Goal: Task Accomplishment & Management: Use online tool/utility

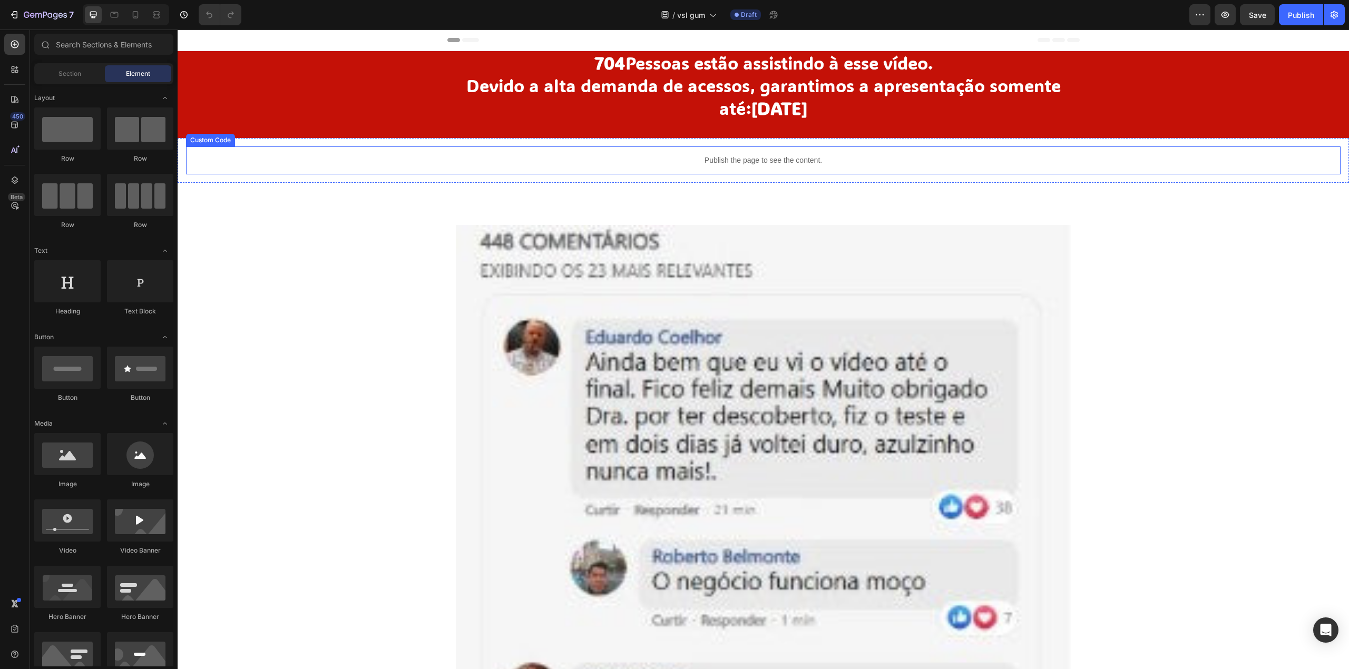
click at [693, 161] on p "Publish the page to see the content." at bounding box center [763, 160] width 1155 height 11
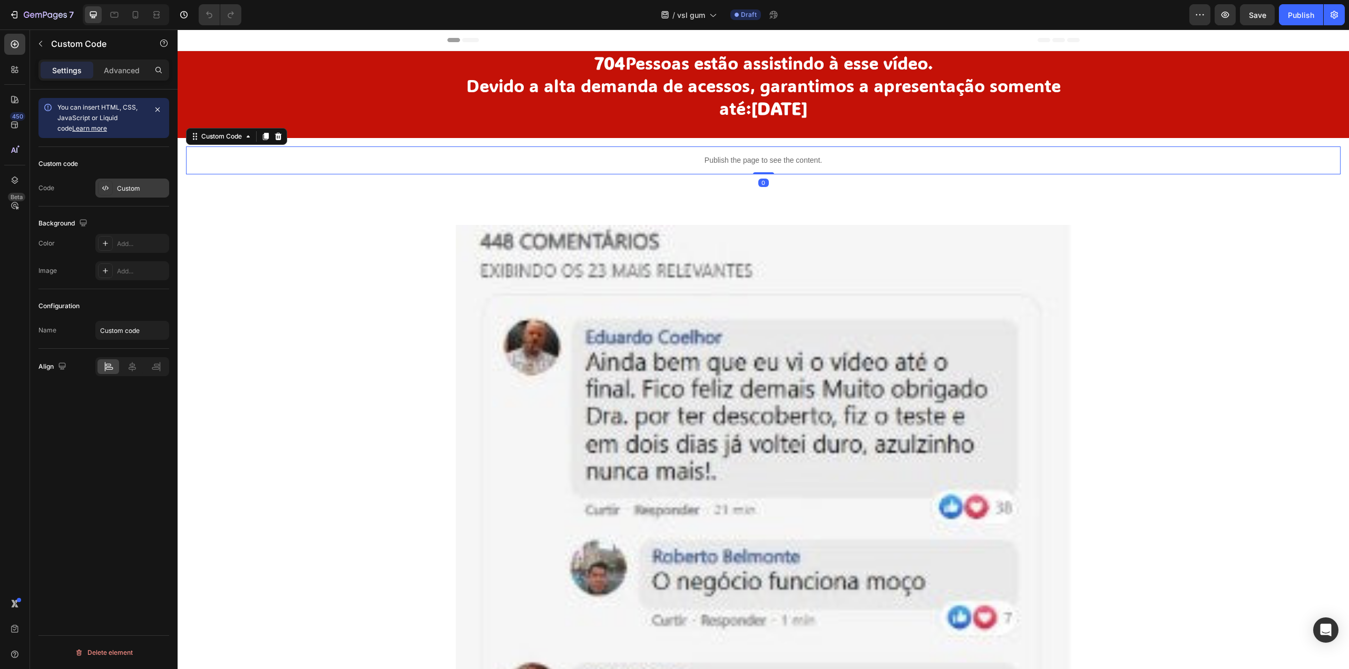
click at [124, 183] on div "Custom" at bounding box center [132, 188] width 74 height 19
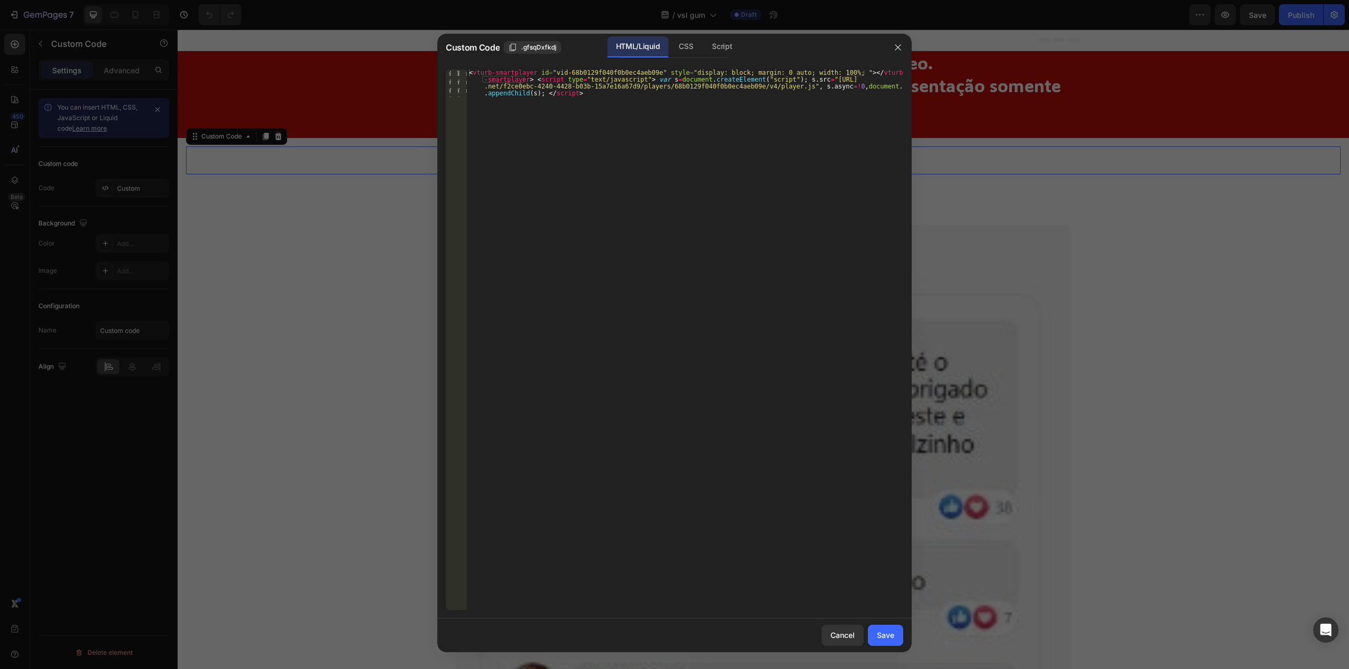
type textarea "<vturb-smartplayer id="vid-68b0129f040f0b0ec4aeb09e" style="display: block; mar…"
click at [613, 147] on div "< vturb-smartplayer id = "vid-68b0129f040f0b0ec4aeb09e" style = "display: block…" at bounding box center [685, 368] width 436 height 596
click at [887, 626] on button "Save" at bounding box center [885, 635] width 35 height 21
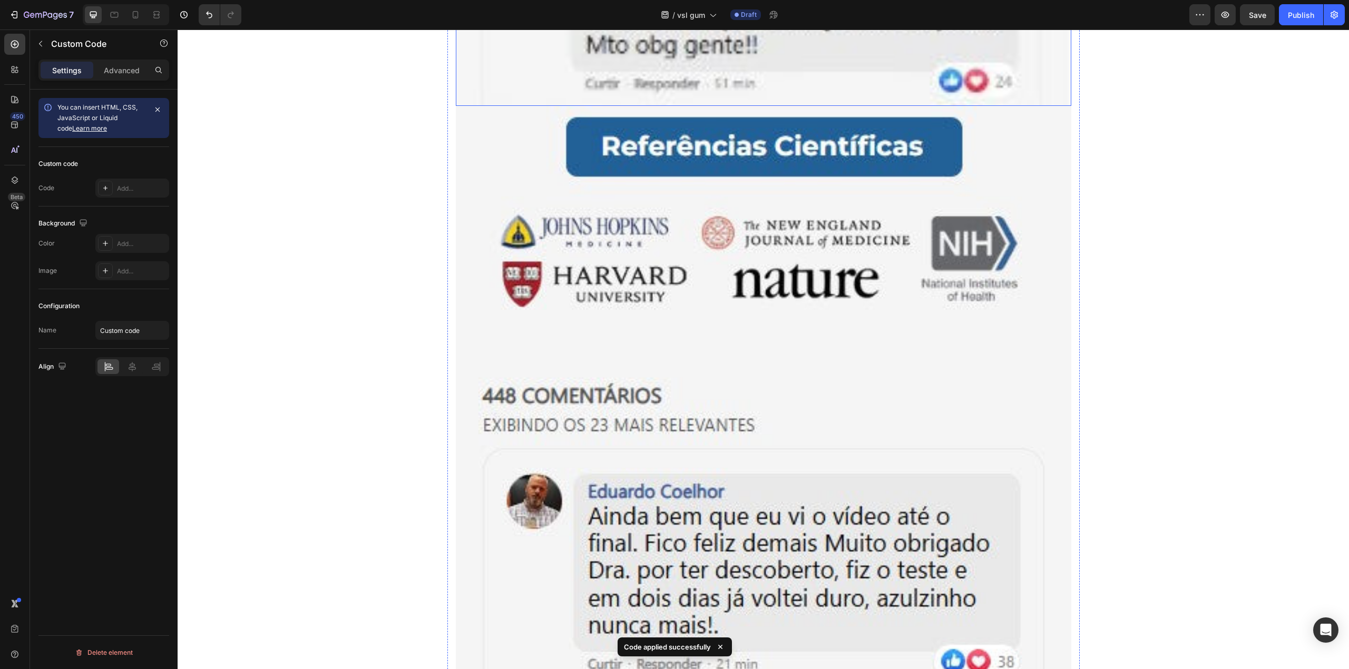
scroll to position [913, 0]
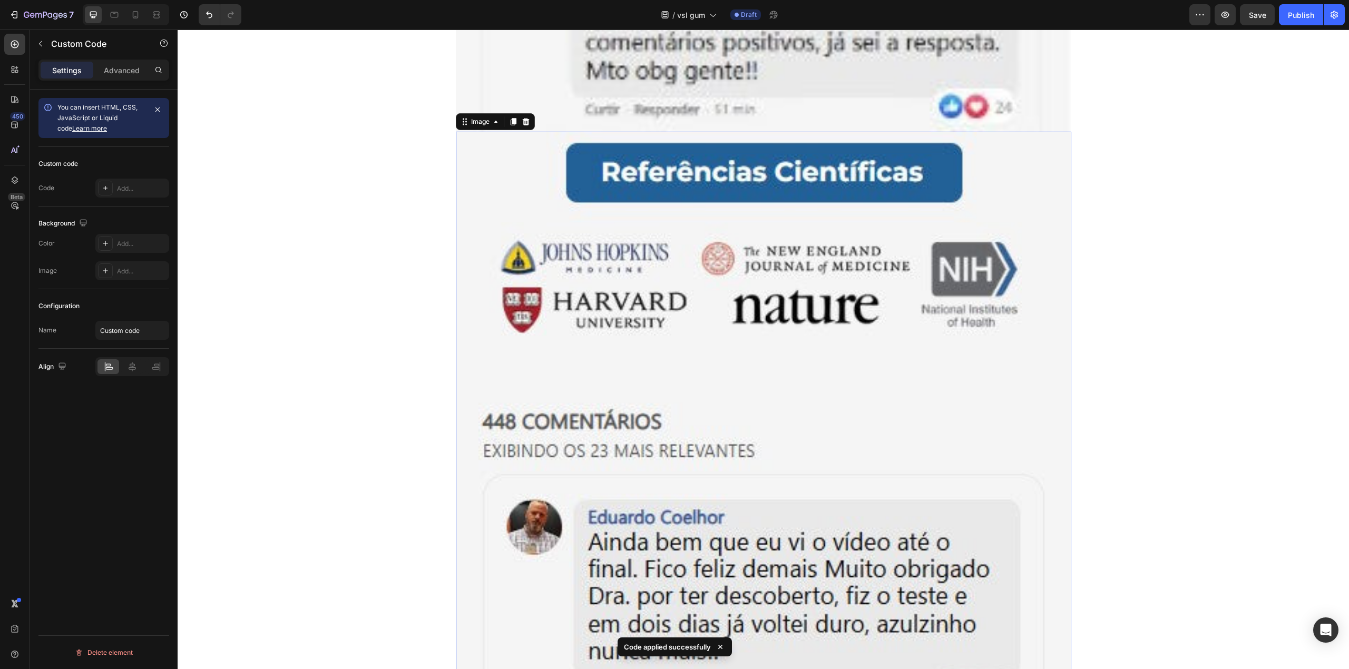
click at [715, 252] on img at bounding box center [764, 673] width 616 height 1083
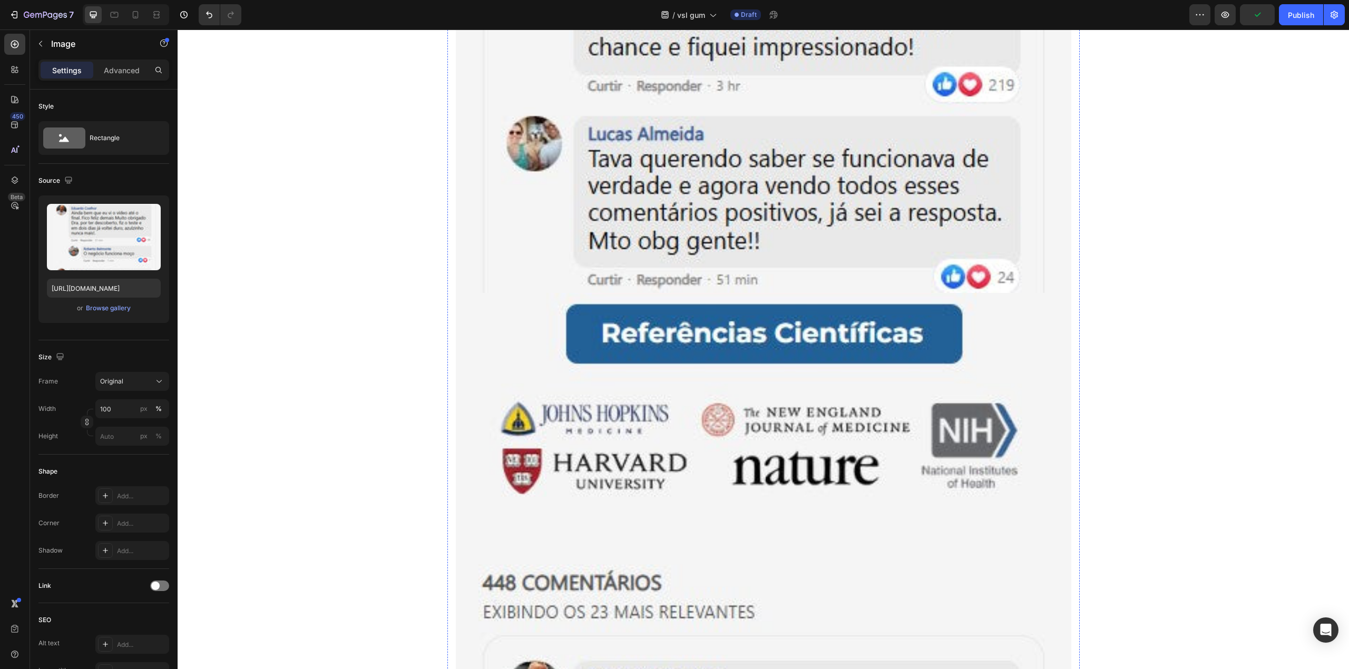
scroll to position [4076, 0]
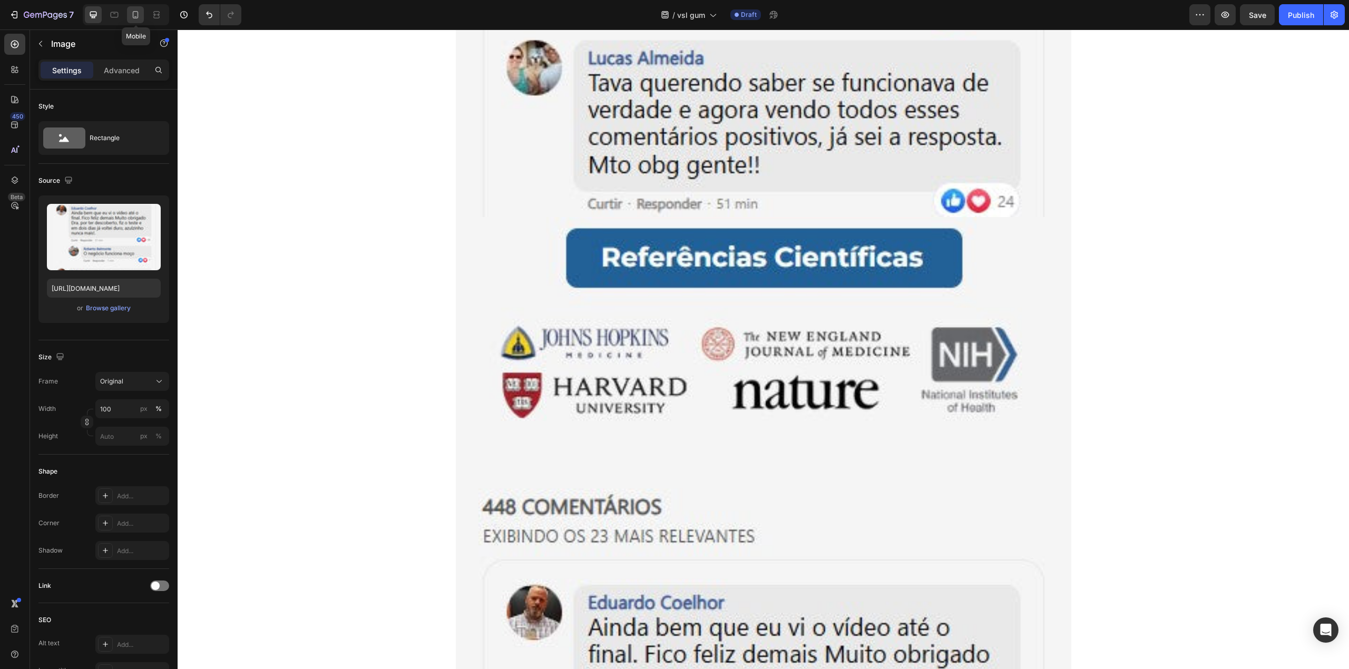
click at [133, 19] on icon at bounding box center [135, 14] width 11 height 11
type input "[URL][DOMAIN_NAME]"
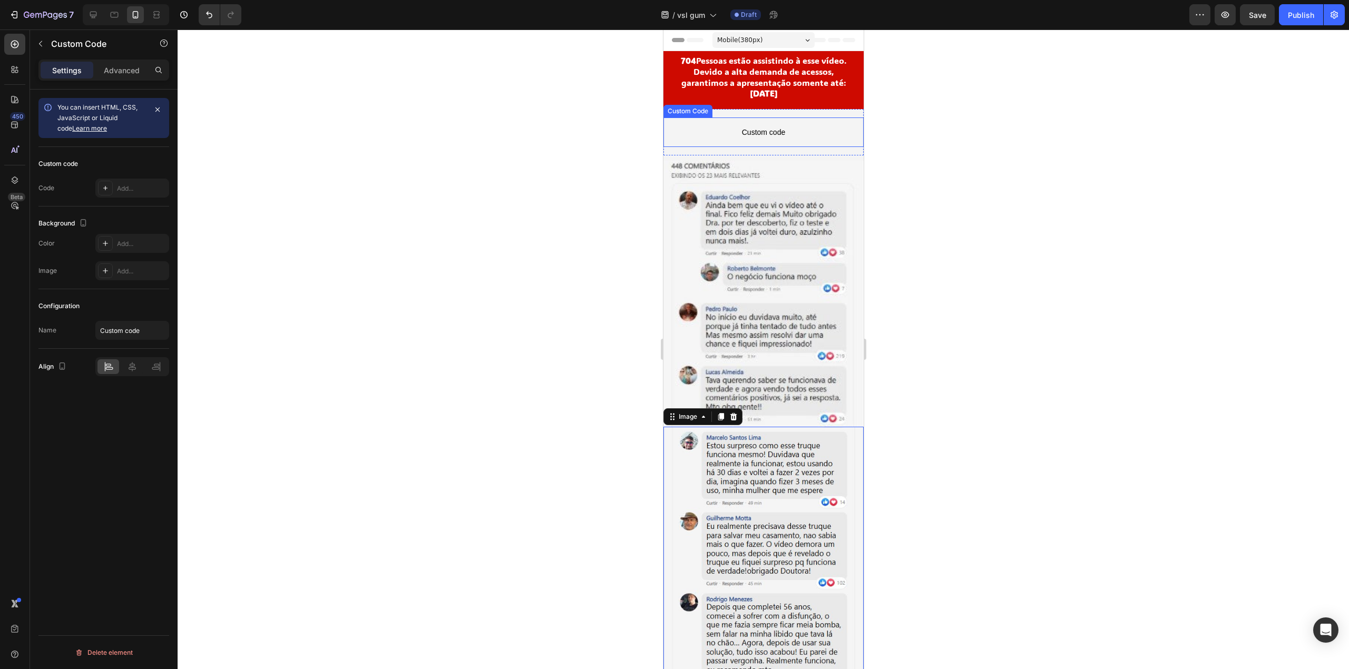
click at [754, 138] on span "Custom code" at bounding box center [763, 132] width 200 height 13
click at [131, 190] on div "Add..." at bounding box center [142, 188] width 50 height 9
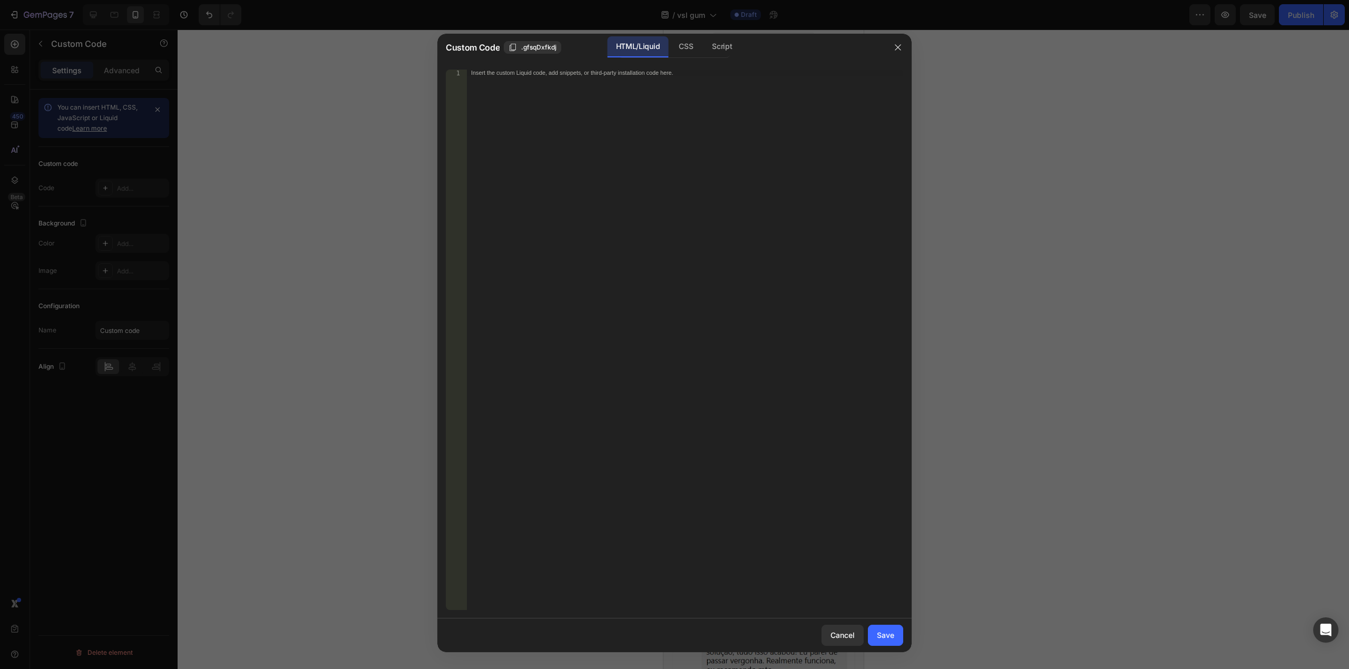
click at [385, 141] on div at bounding box center [674, 334] width 1349 height 669
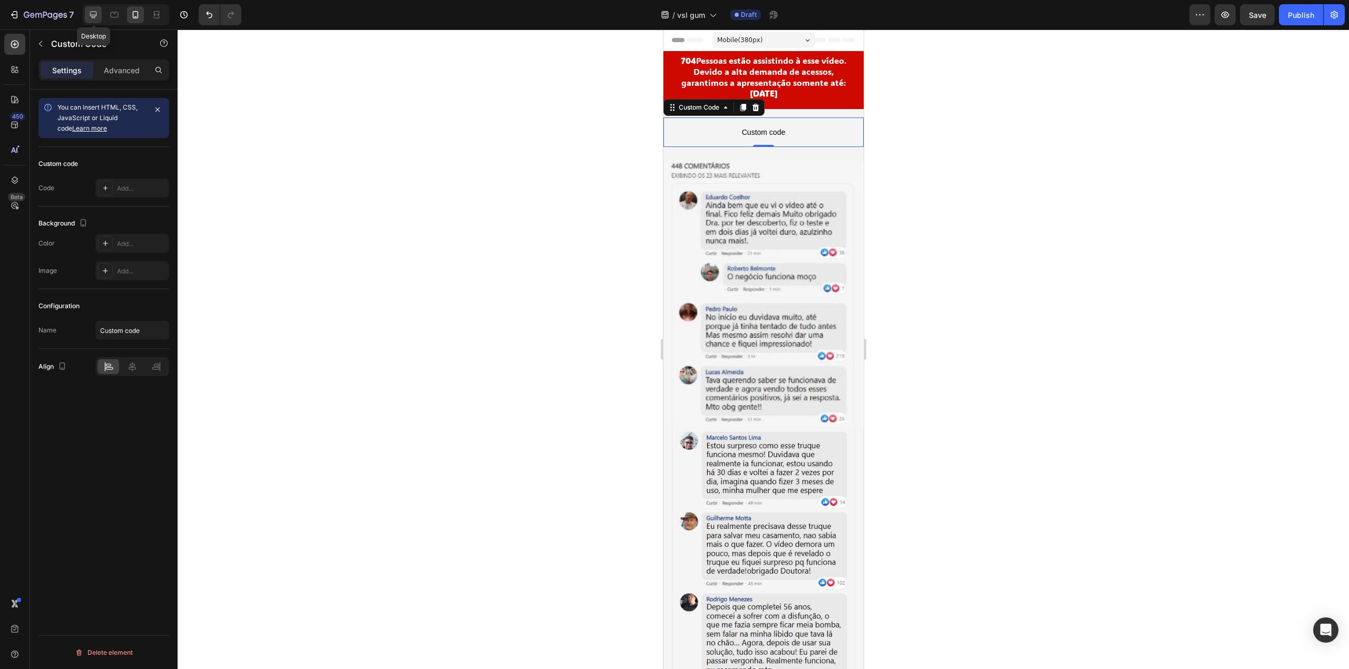
click at [98, 20] on icon at bounding box center [93, 14] width 11 height 11
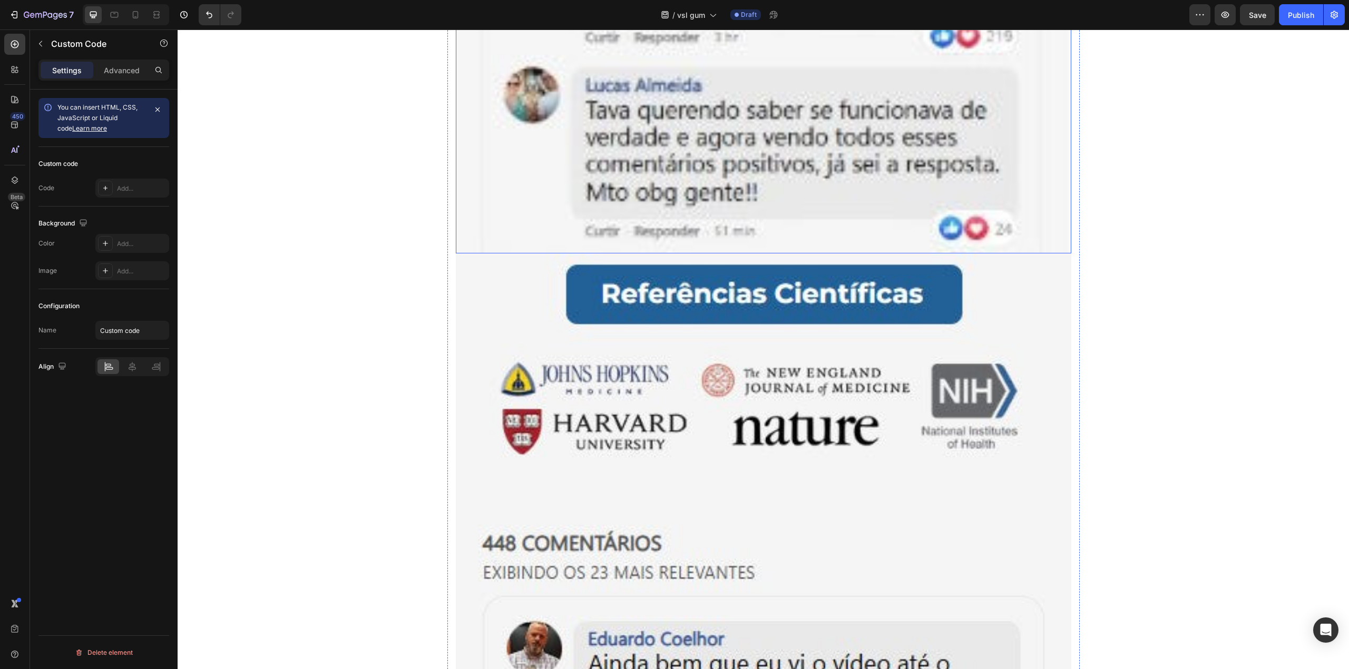
scroll to position [843, 0]
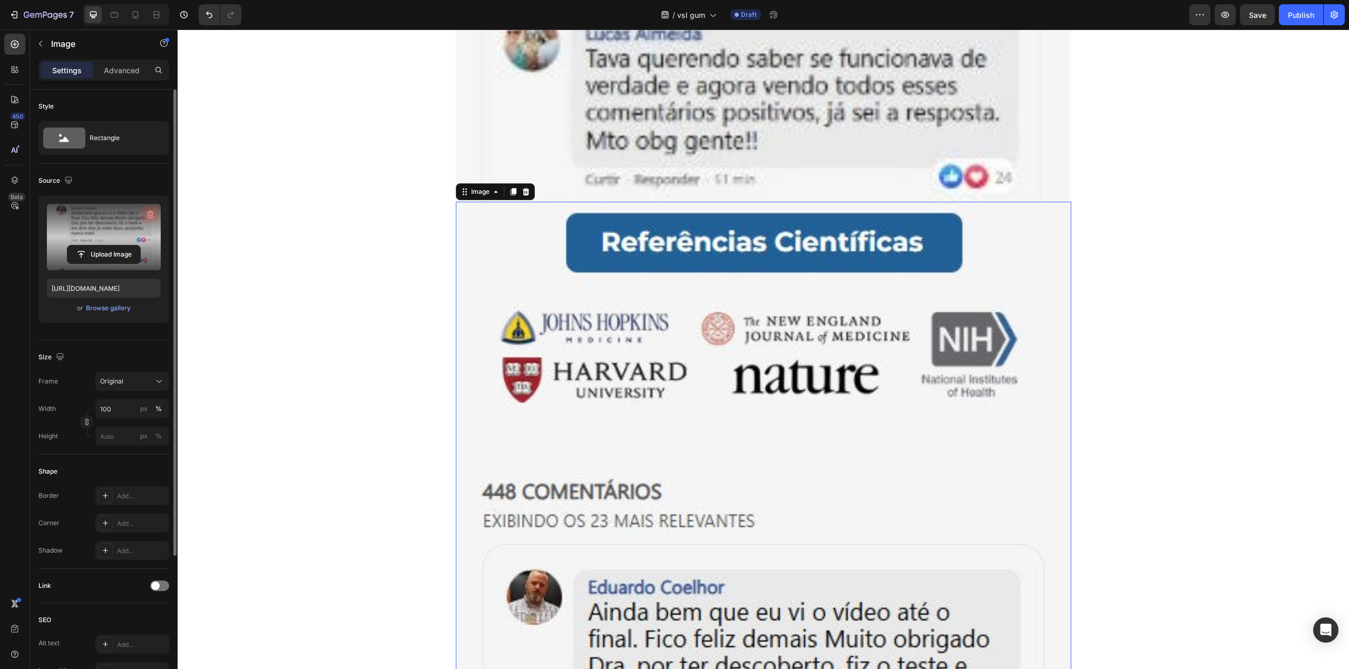
click at [150, 216] on icon "button" at bounding box center [149, 214] width 1 height 3
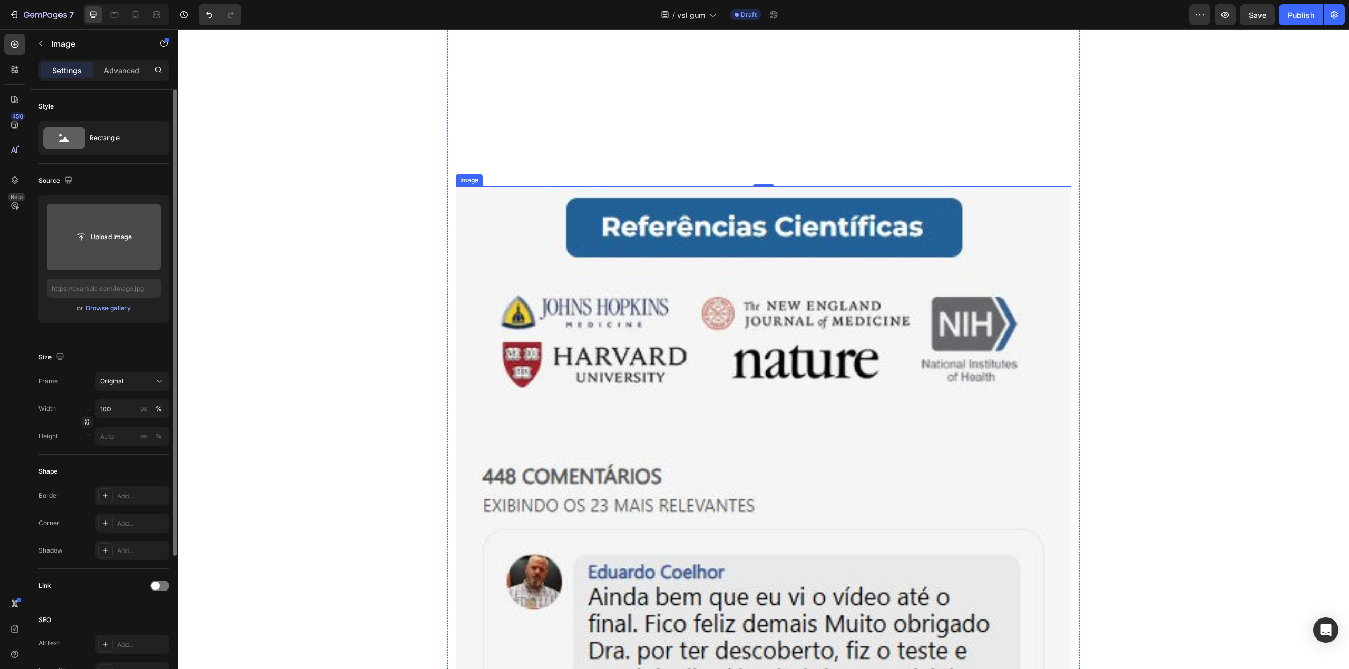
scroll to position [1476, 0]
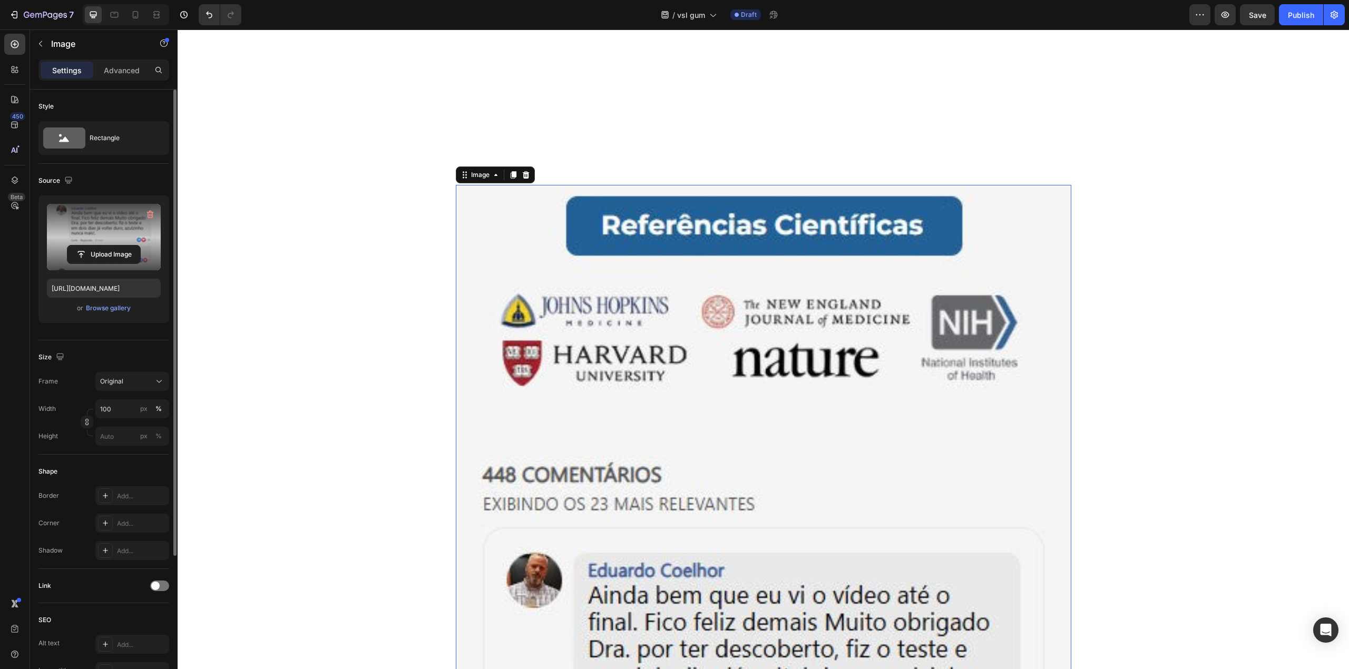
click at [139, 209] on label at bounding box center [104, 237] width 114 height 66
click at [139, 246] on input "file" at bounding box center [103, 255] width 73 height 18
click at [148, 217] on icon "button" at bounding box center [150, 214] width 11 height 11
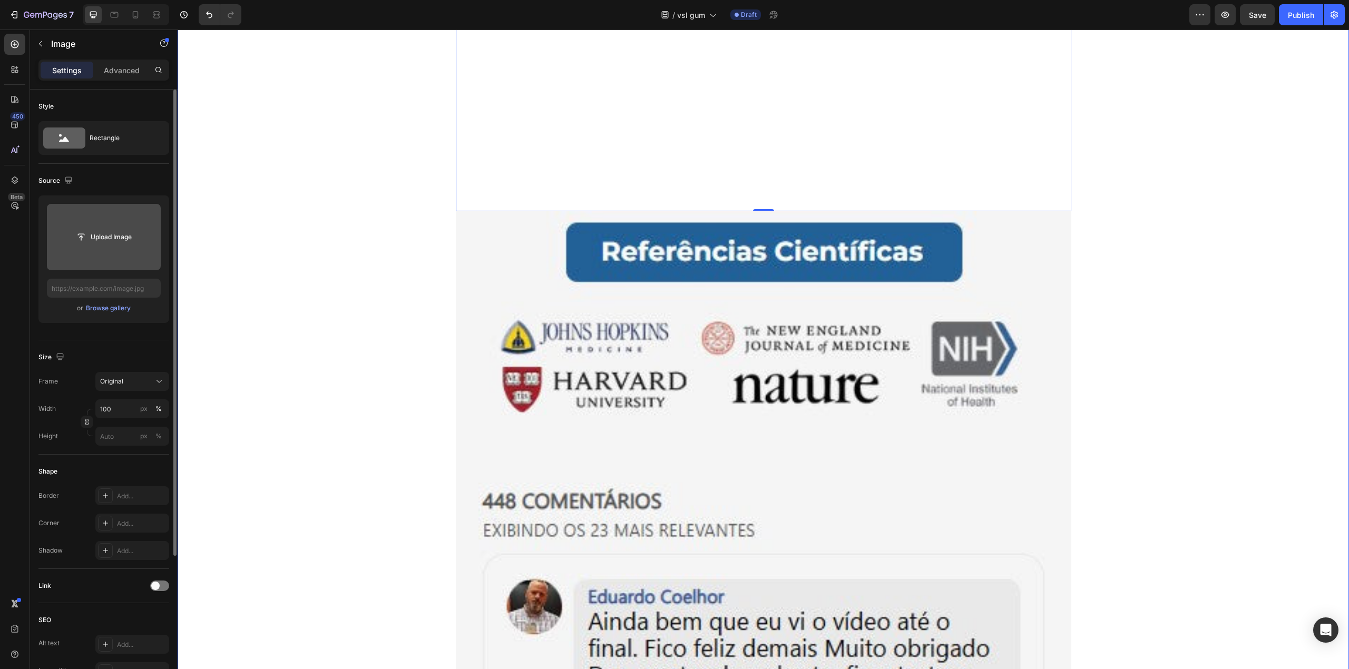
scroll to position [2108, 0]
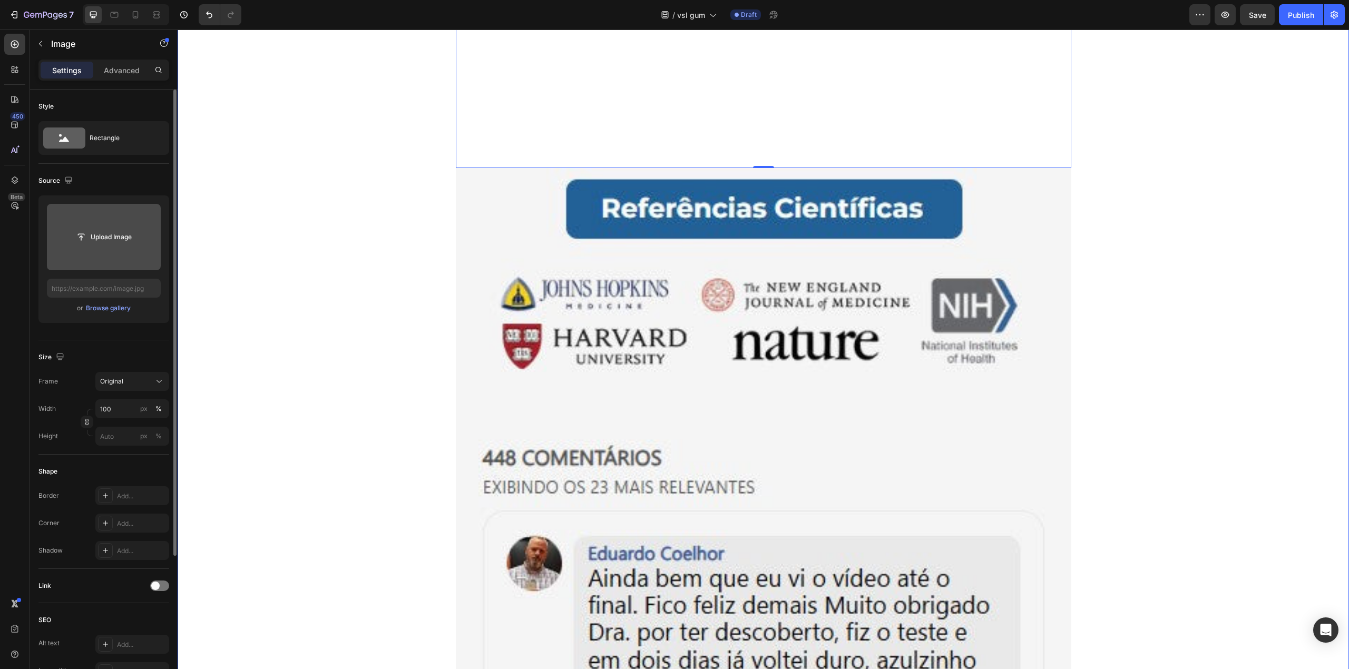
click at [148, 217] on icon "button" at bounding box center [150, 214] width 11 height 11
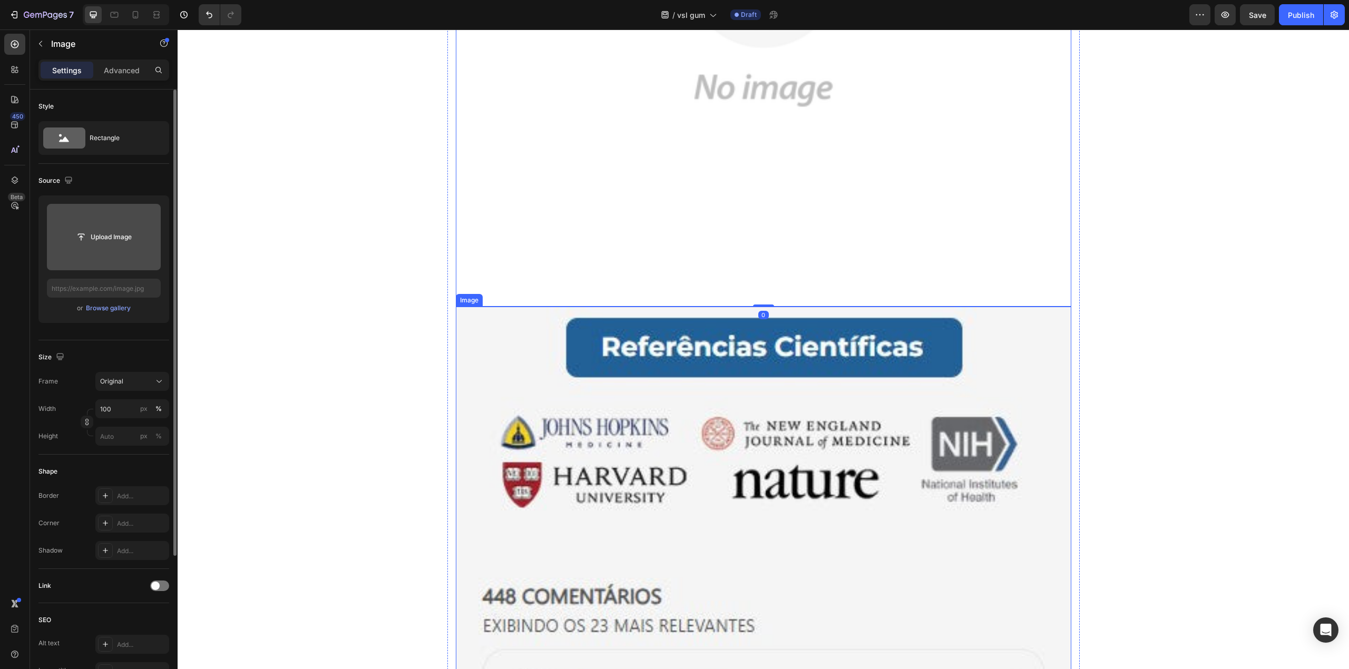
scroll to position [2600, 0]
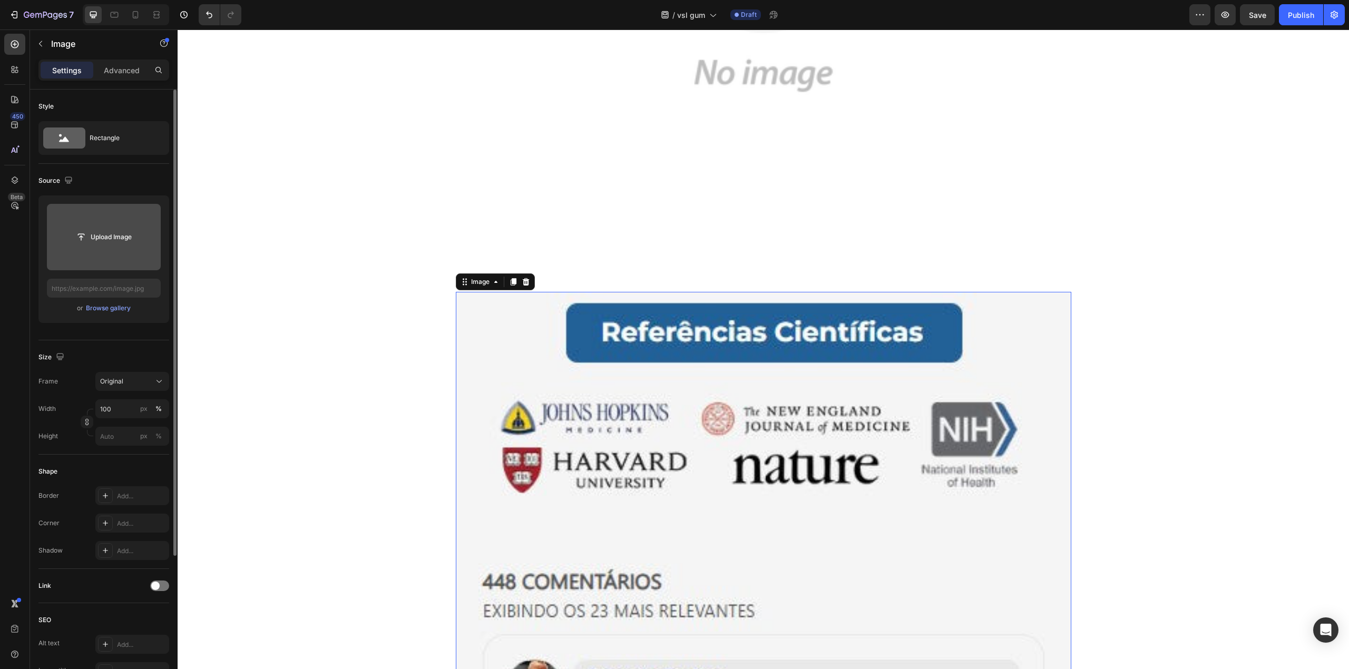
drag, startPoint x: 145, startPoint y: 217, endPoint x: 26, endPoint y: 222, distance: 119.8
click at [145, 217] on icon "button" at bounding box center [150, 214] width 11 height 11
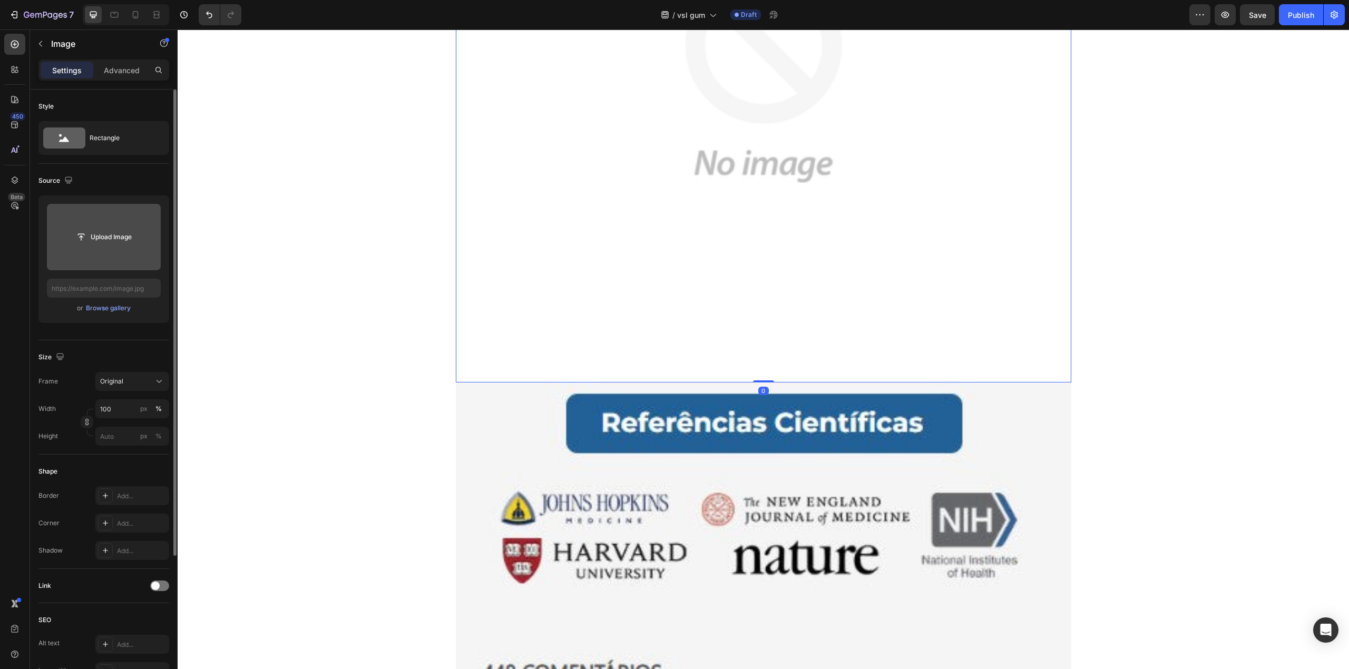
scroll to position [3303, 0]
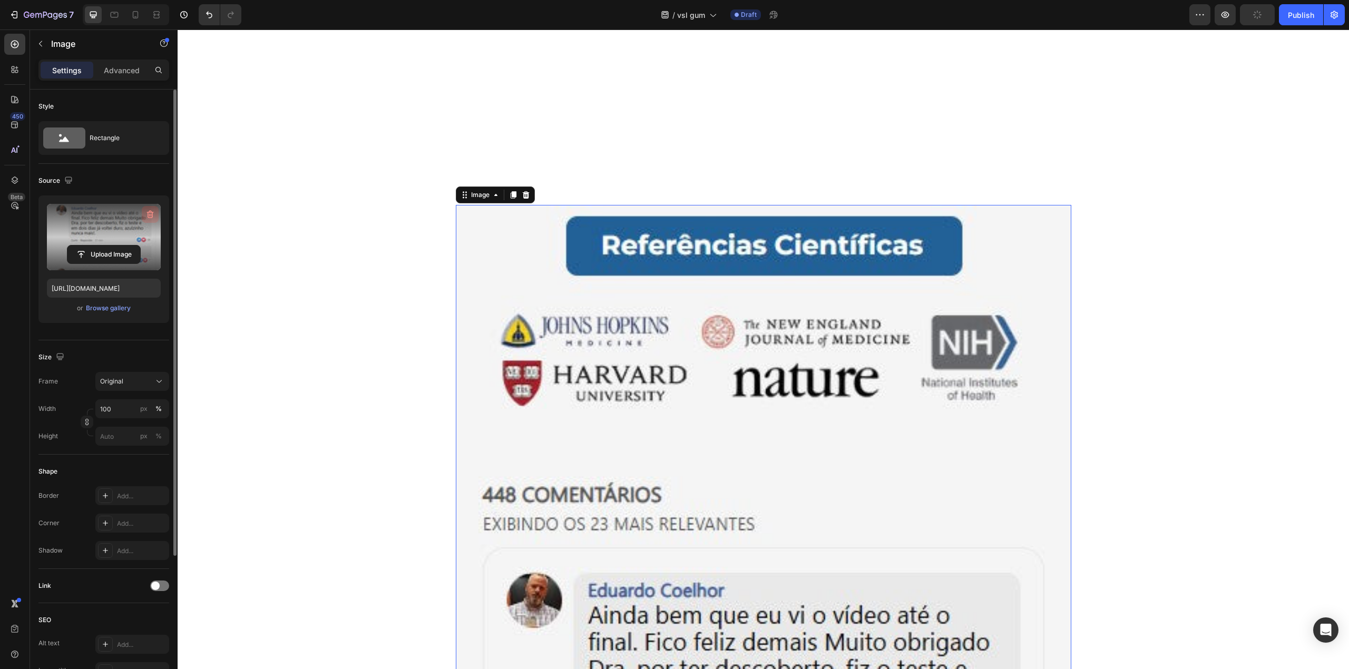
click at [150, 219] on icon "button" at bounding box center [150, 214] width 11 height 11
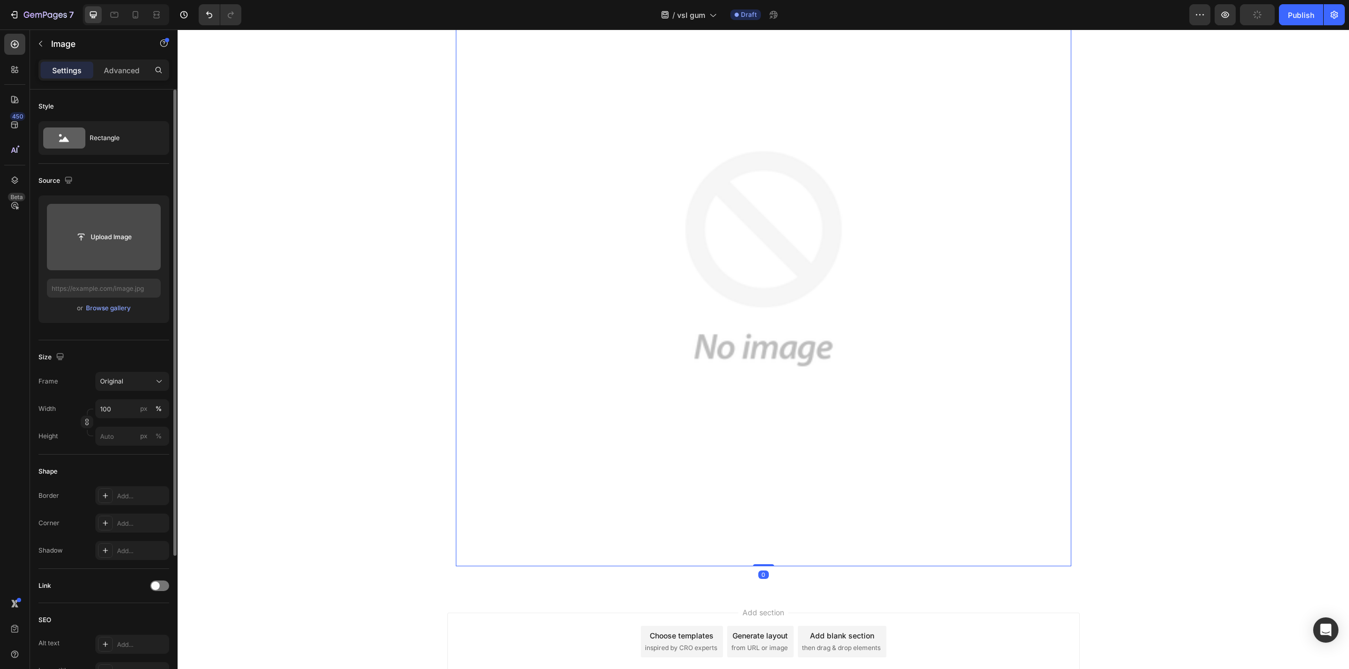
scroll to position [3606, 0]
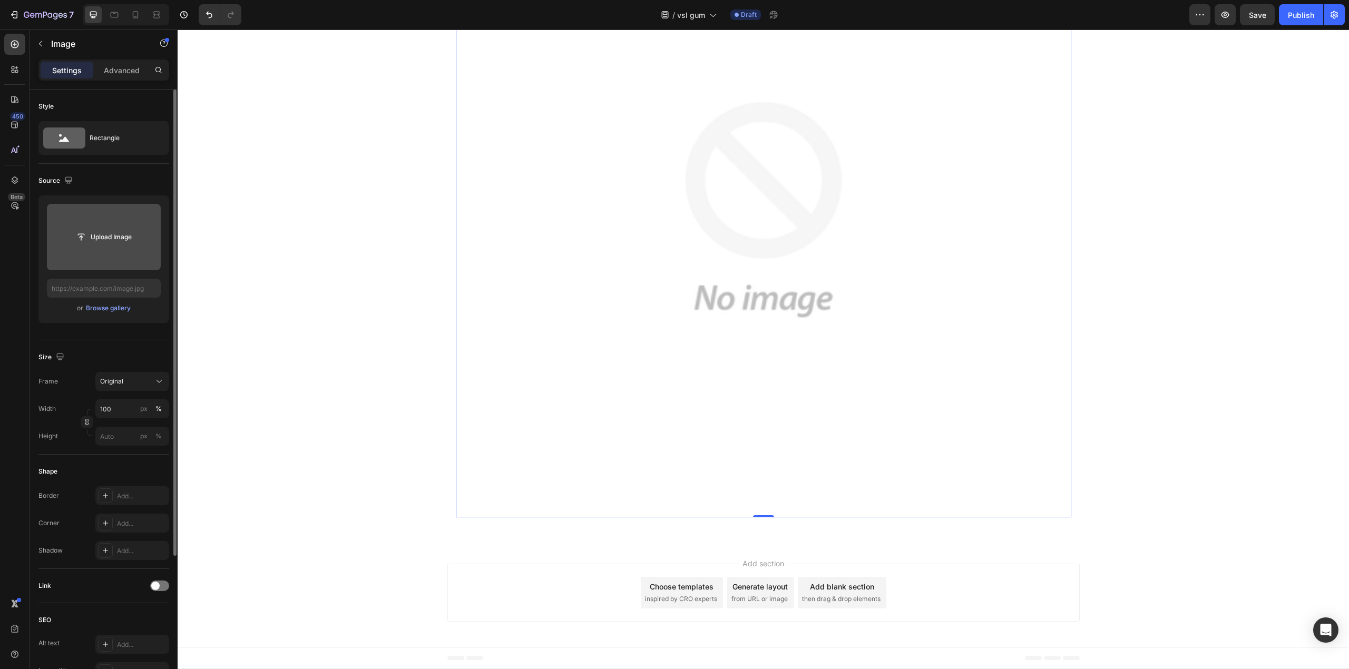
click at [138, 23] on div at bounding box center [126, 14] width 86 height 21
click at [138, 20] on div at bounding box center [135, 14] width 17 height 17
type input "[URL][DOMAIN_NAME]"
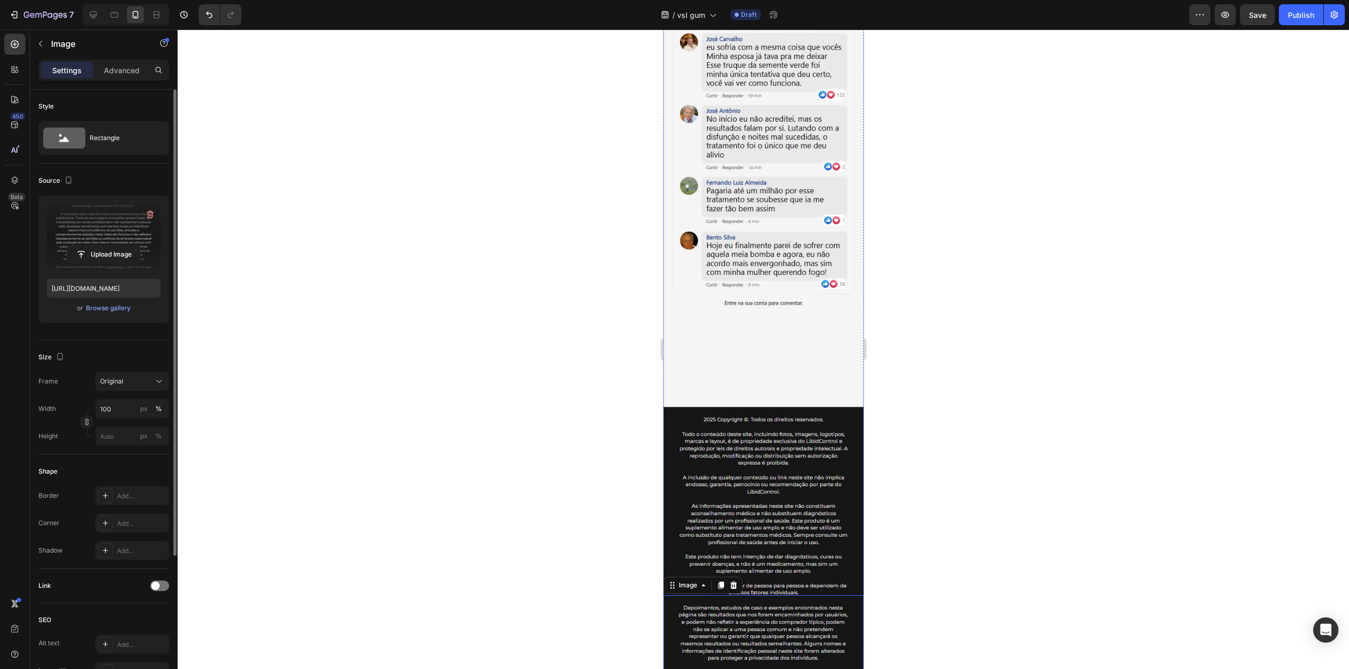
scroll to position [1335, 0]
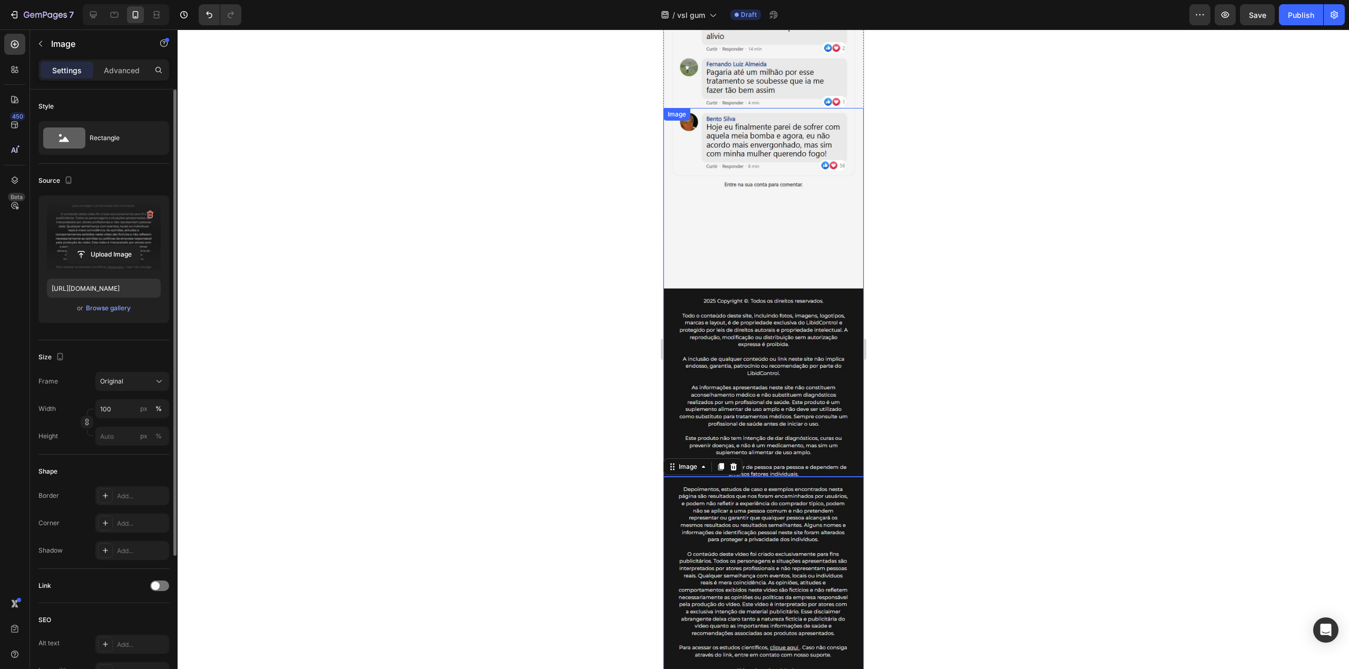
click at [762, 310] on img at bounding box center [763, 292] width 200 height 369
click at [759, 477] on img at bounding box center [763, 595] width 200 height 236
click at [737, 477] on img at bounding box center [763, 595] width 200 height 236
click at [765, 294] on img at bounding box center [763, 292] width 200 height 369
click at [752, 180] on img at bounding box center [763, 292] width 200 height 369
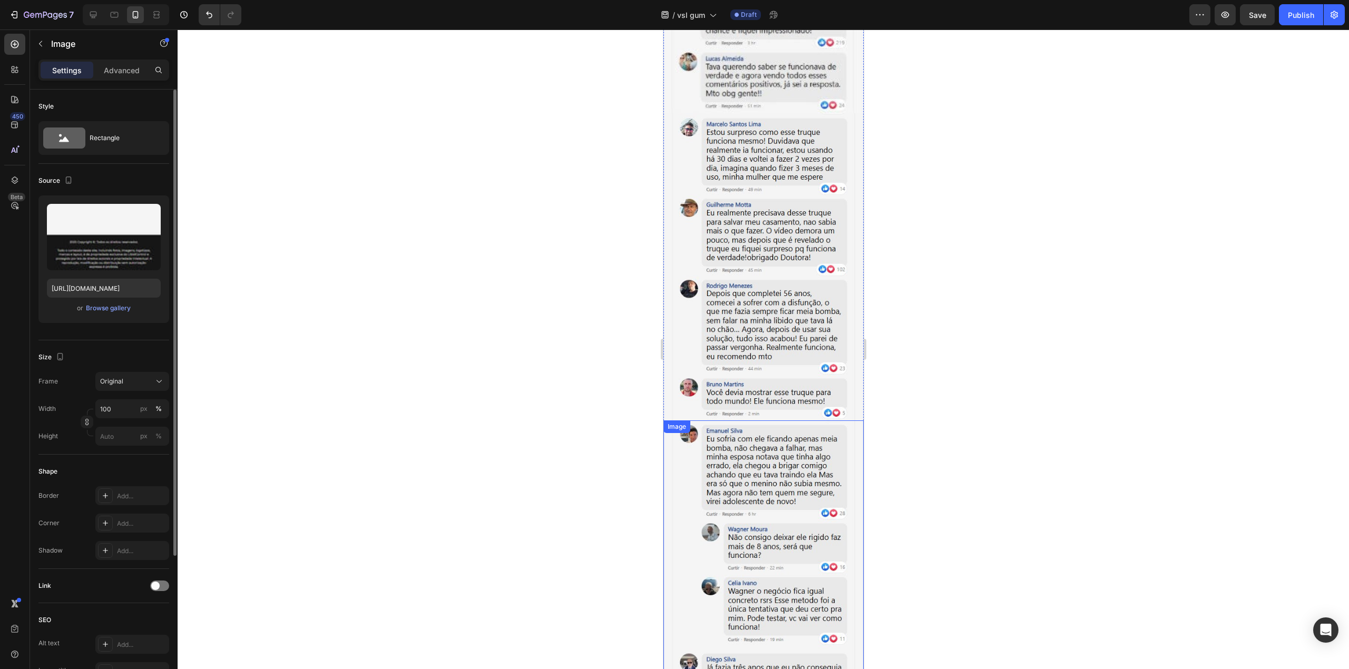
scroll to position [0, 0]
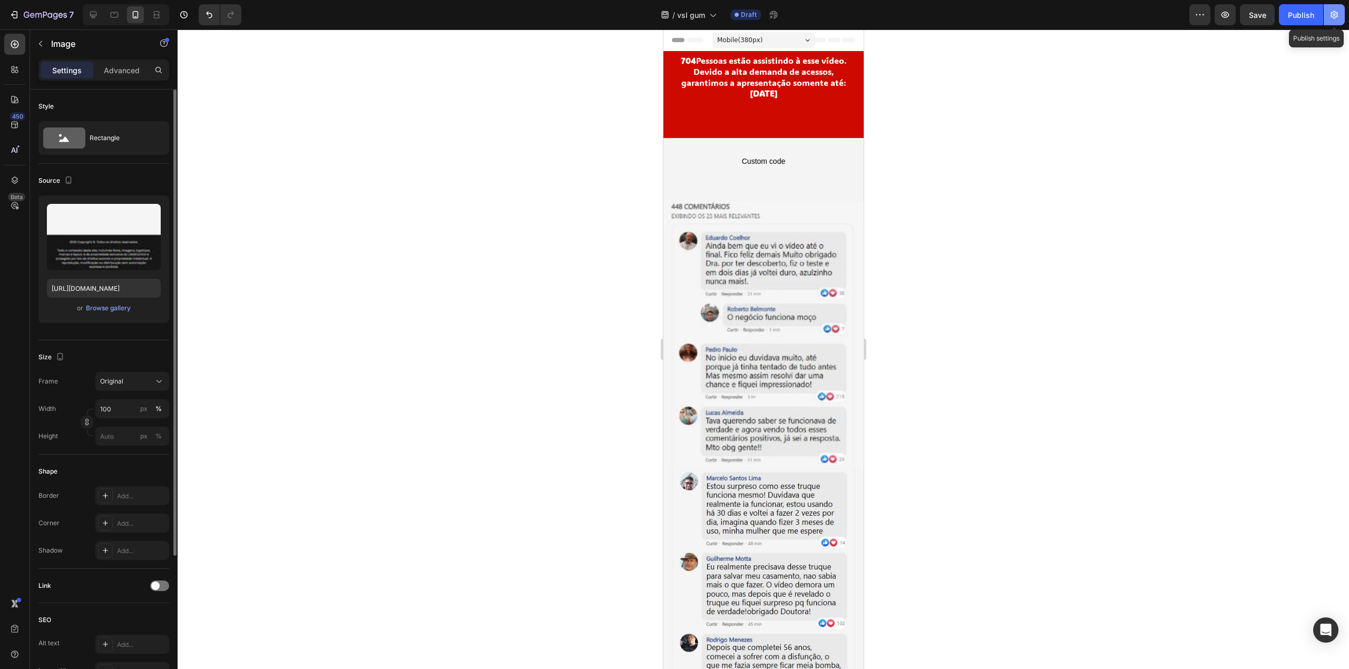
click at [1333, 9] on icon "button" at bounding box center [1334, 14] width 11 height 11
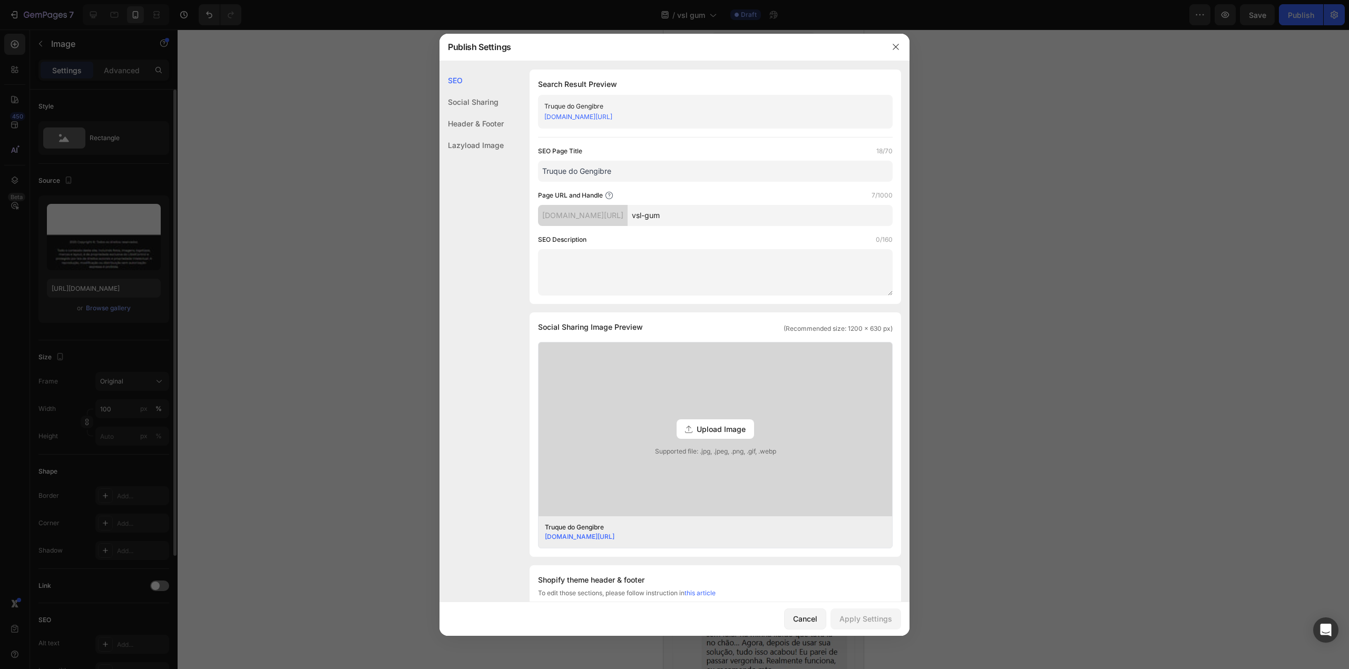
drag, startPoint x: 720, startPoint y: 213, endPoint x: 692, endPoint y: 211, distance: 28.0
click at [692, 211] on input "vsl-gum" at bounding box center [760, 215] width 265 height 21
click at [721, 220] on input "vsl-gum" at bounding box center [760, 215] width 265 height 21
click at [678, 216] on input "vsl-gum" at bounding box center [760, 215] width 265 height 21
click at [677, 215] on input "vs-gum" at bounding box center [760, 215] width 265 height 21
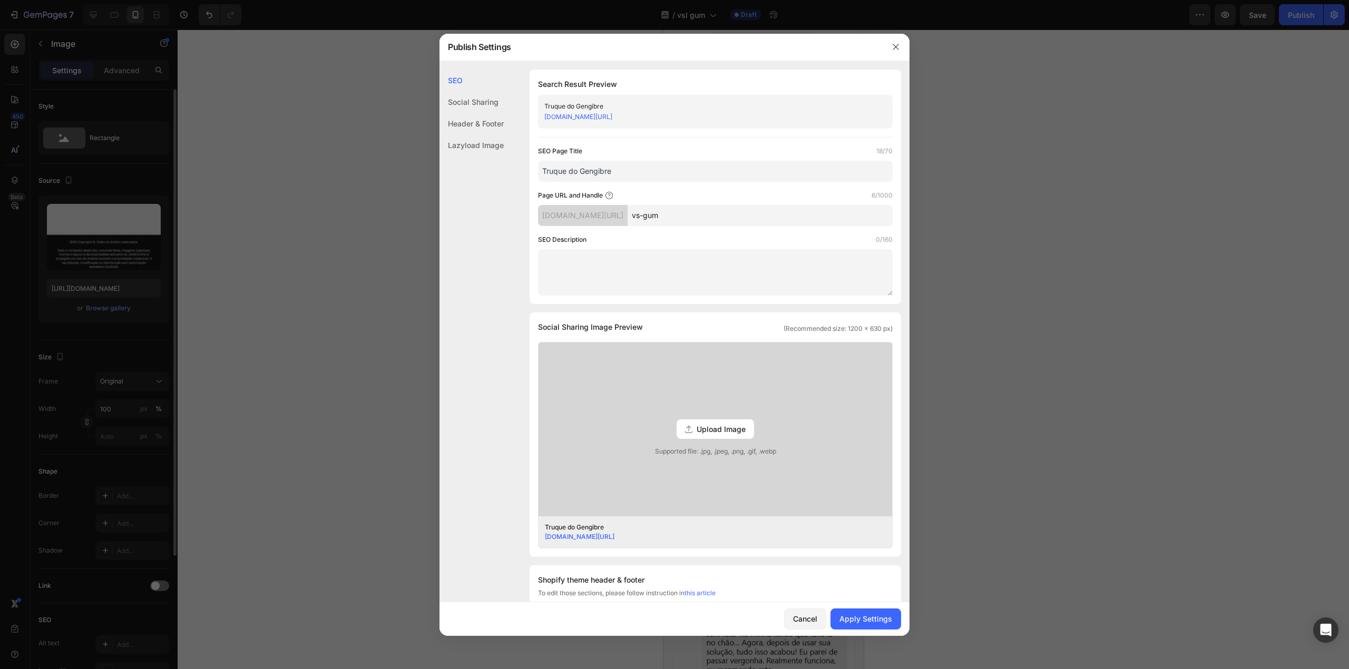
click at [678, 214] on input "vs-gum" at bounding box center [760, 215] width 265 height 21
click at [681, 215] on input "vs-gum" at bounding box center [760, 215] width 265 height 21
click at [701, 216] on input "vlgum" at bounding box center [760, 215] width 265 height 21
type input "vlgum1"
click at [878, 608] on div "Cancel Apply Settings" at bounding box center [675, 619] width 470 height 34
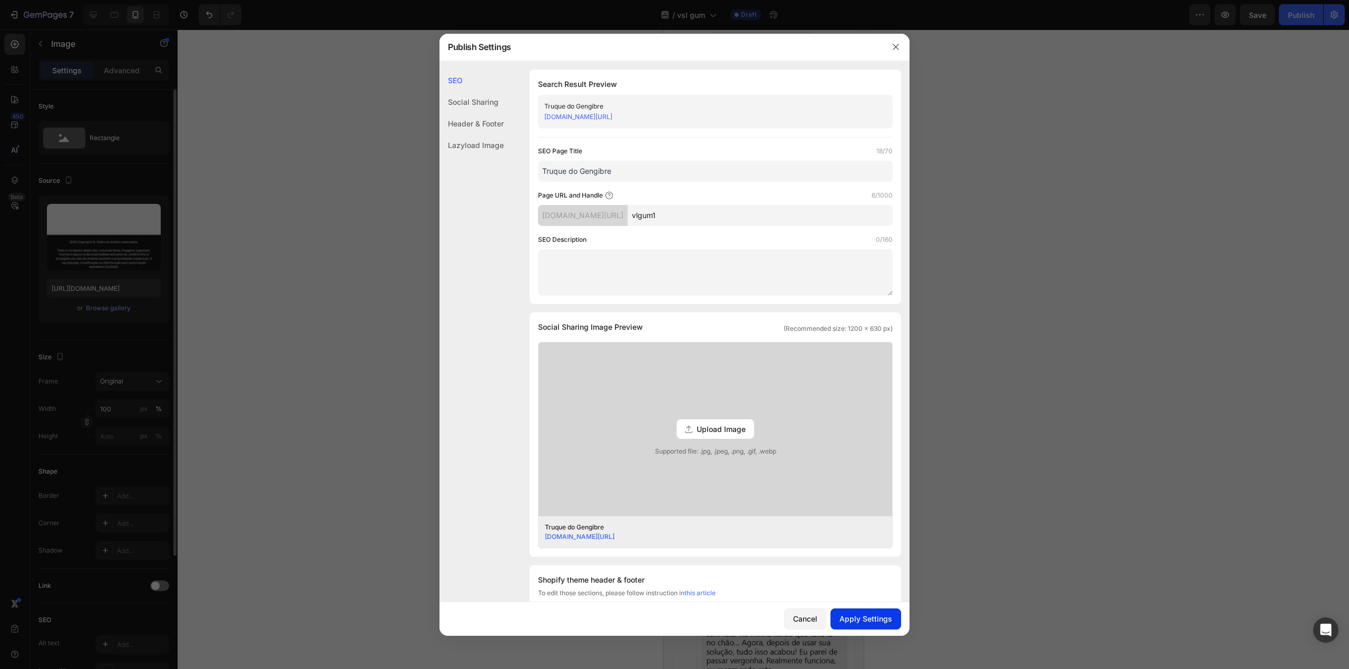
click at [877, 609] on button "Apply Settings" at bounding box center [866, 619] width 71 height 21
click at [628, 215] on div "[DOMAIN_NAME][URL]" at bounding box center [583, 215] width 90 height 21
copy div "[DOMAIN_NAME][URL]"
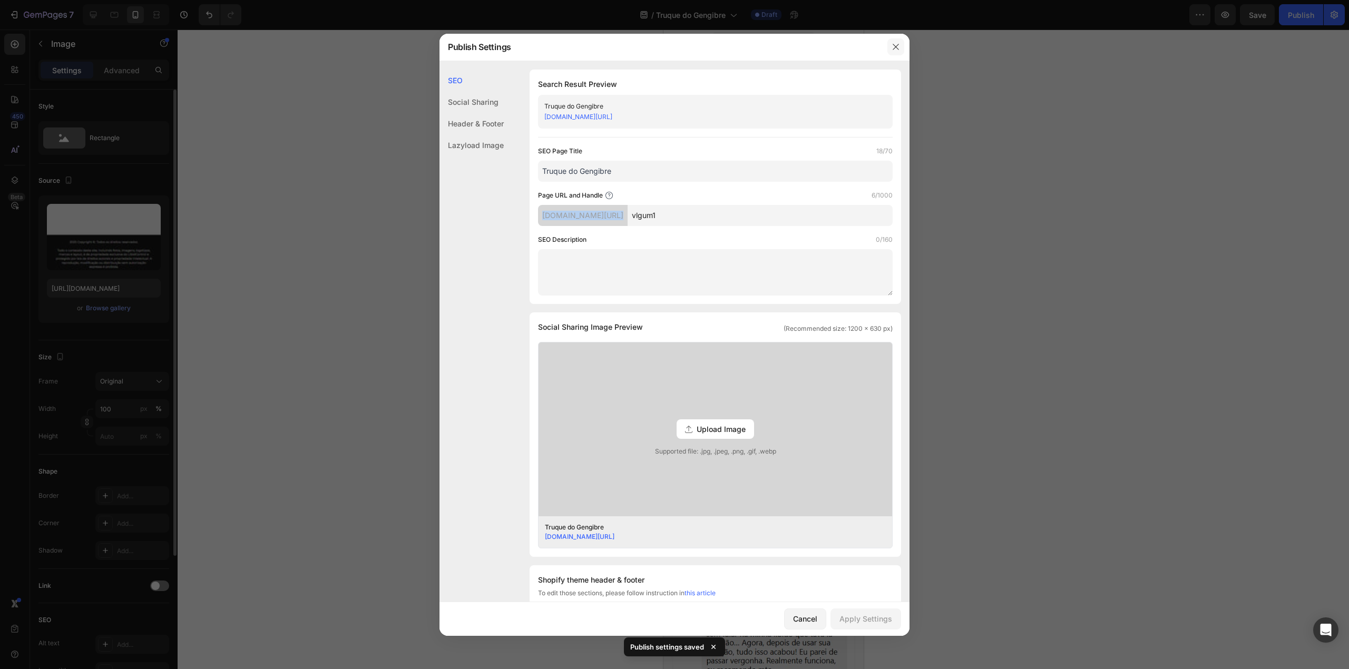
click at [893, 43] on icon "button" at bounding box center [896, 47] width 8 height 8
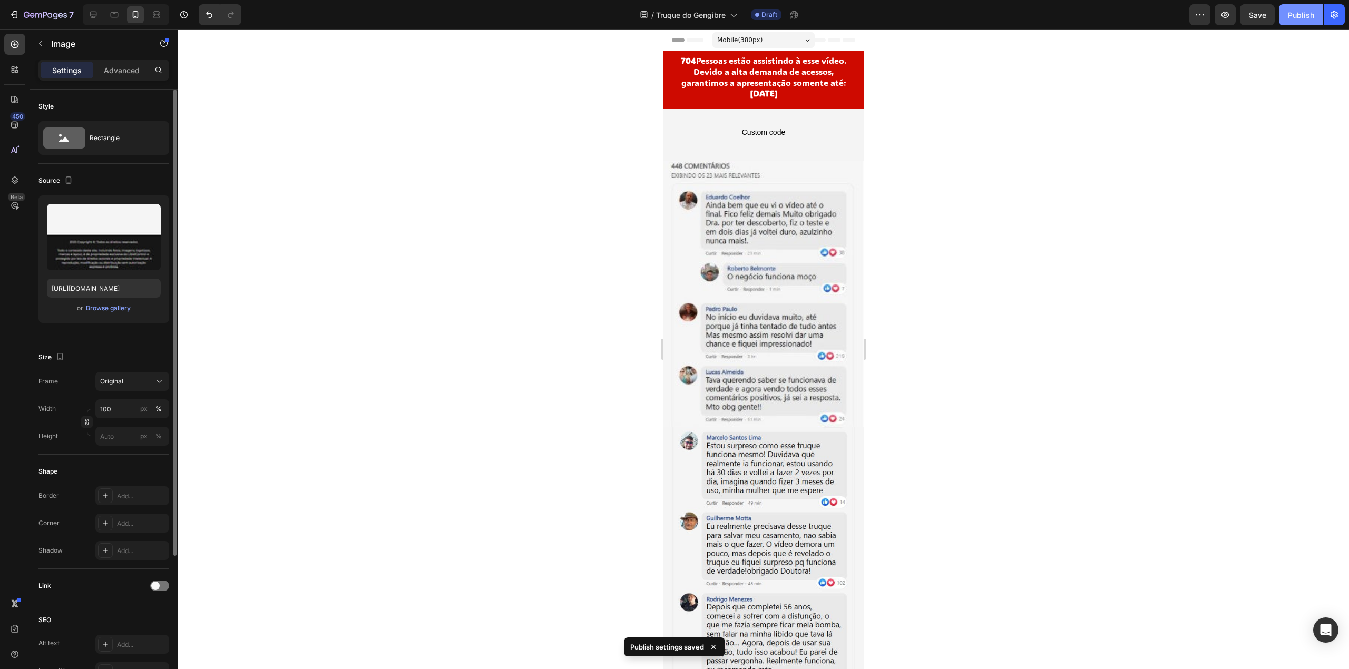
click at [1299, 18] on div "Publish" at bounding box center [1301, 14] width 26 height 11
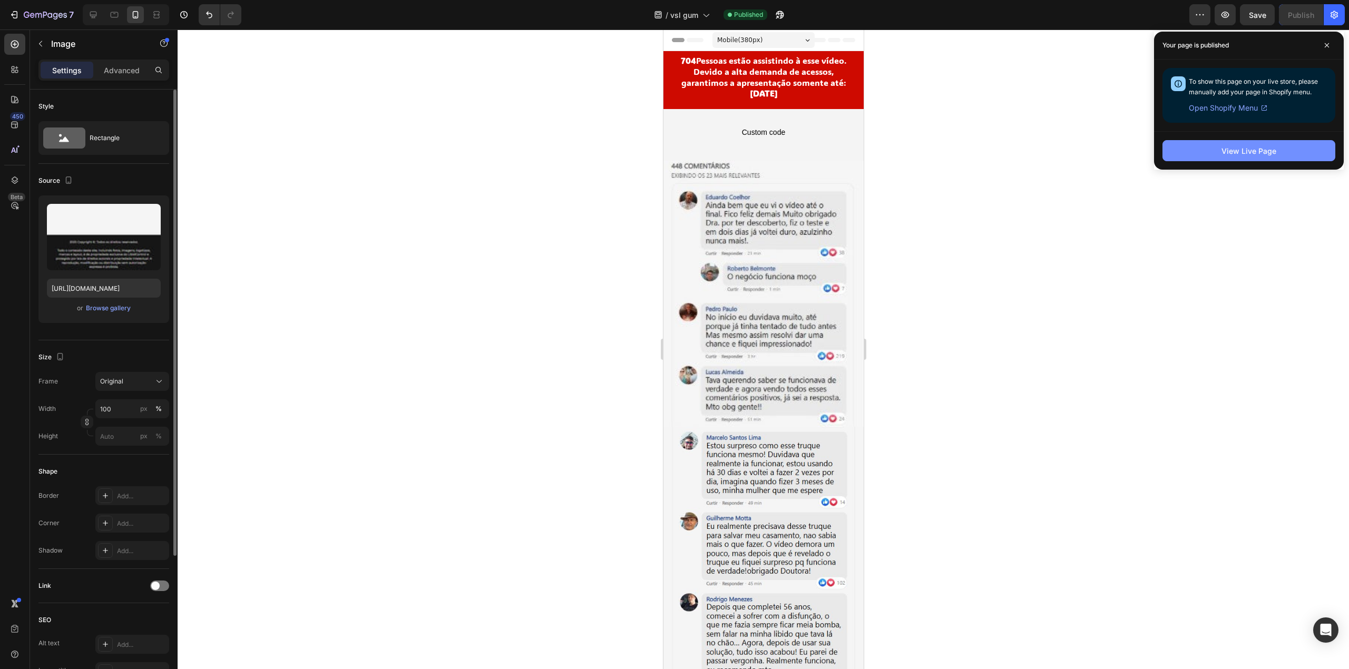
click at [1230, 152] on div "View Live Page" at bounding box center [1249, 150] width 55 height 11
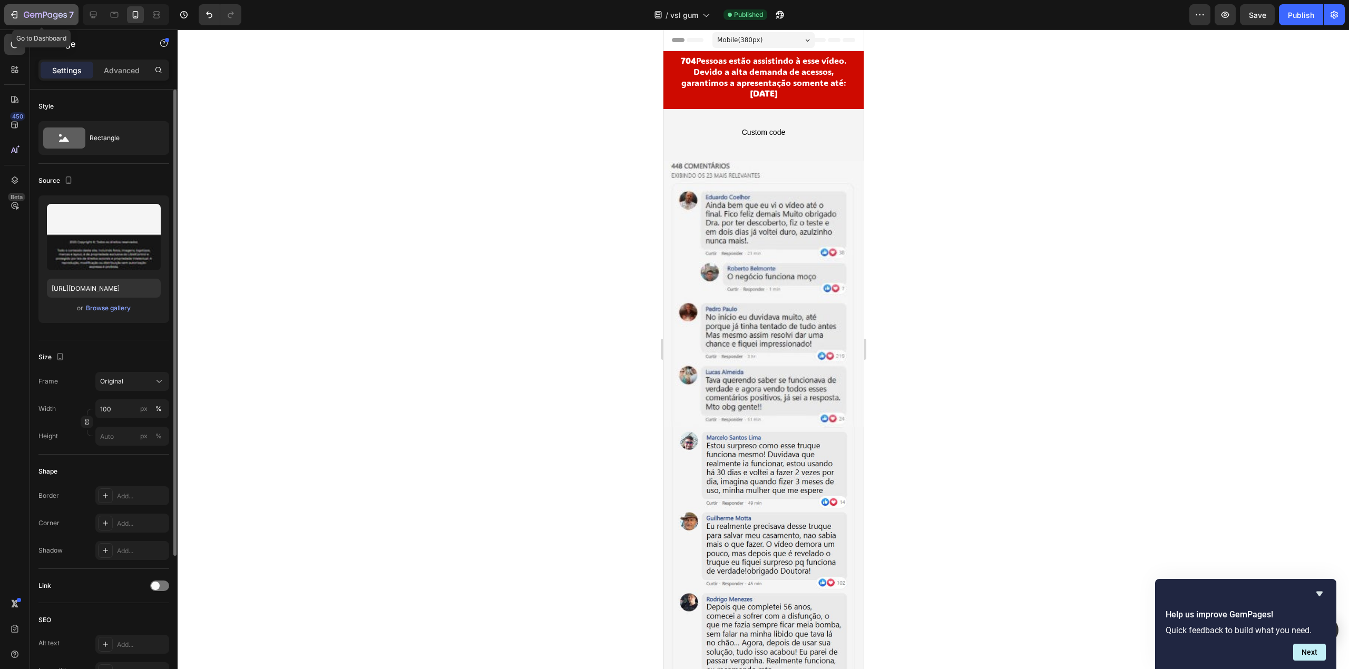
click at [44, 15] on icon "button" at bounding box center [45, 15] width 4 height 6
